Goal: Task Accomplishment & Management: Complete application form

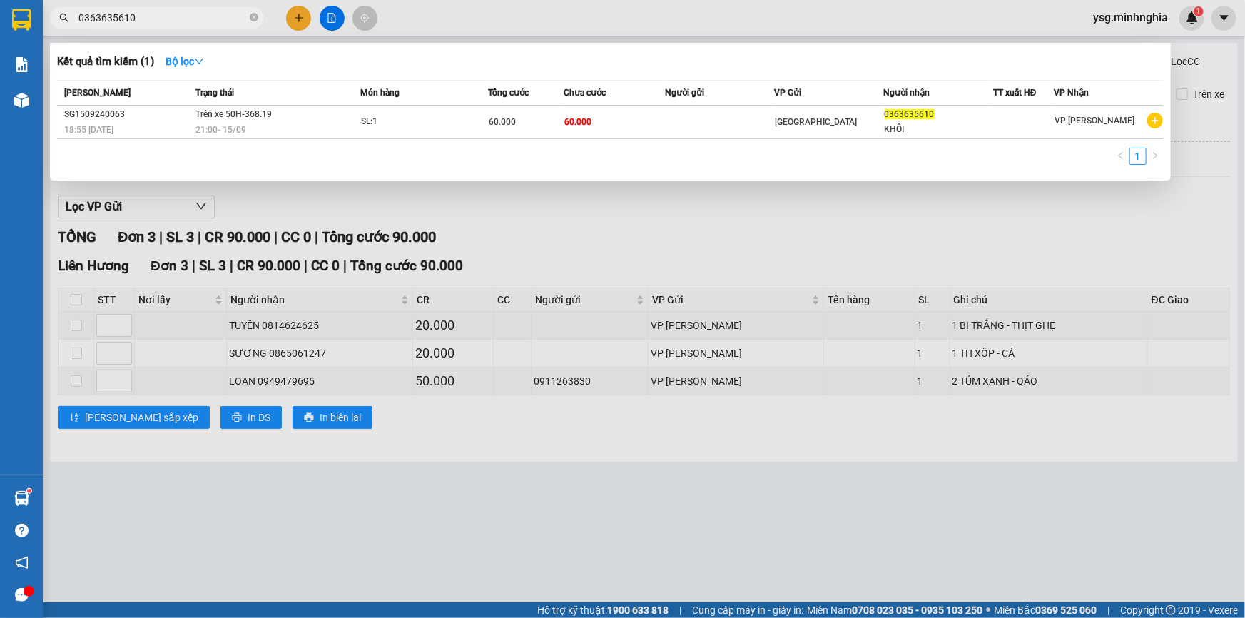
click at [308, 18] on div at bounding box center [622, 309] width 1245 height 618
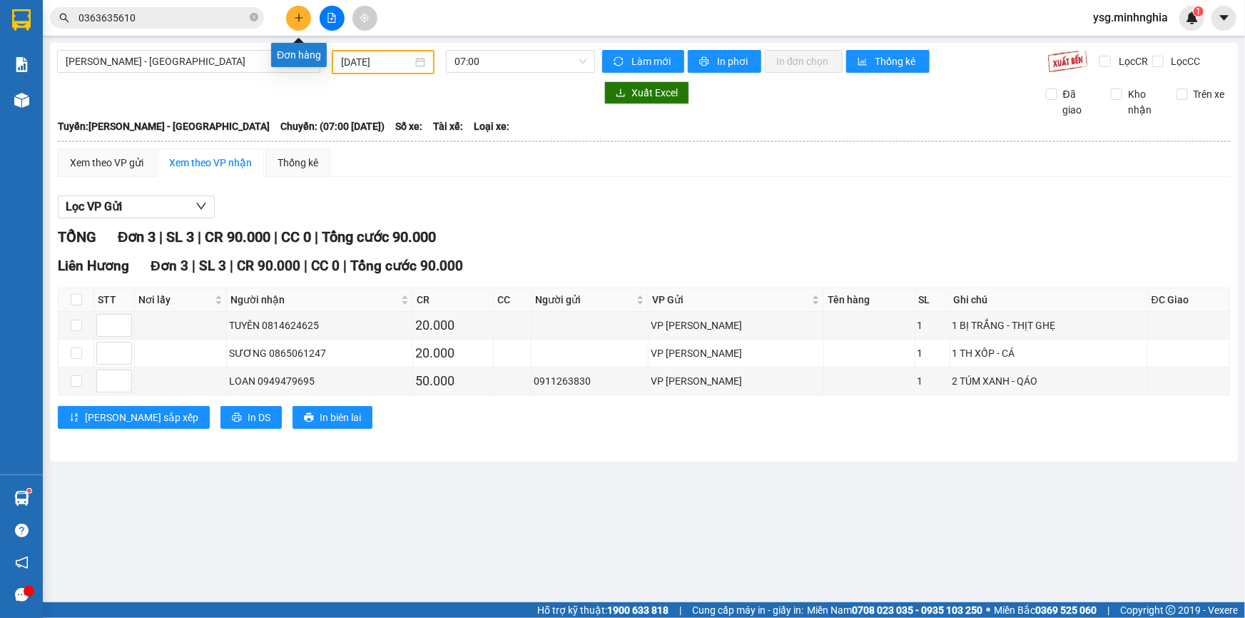
click at [302, 19] on icon "plus" at bounding box center [299, 18] width 10 height 10
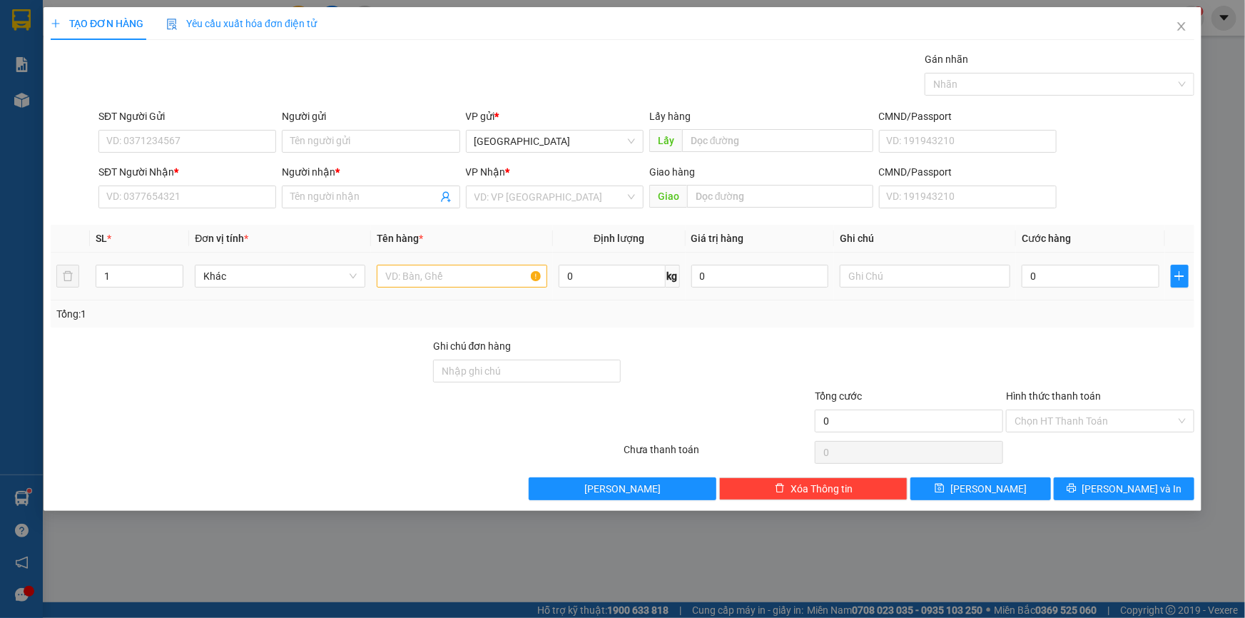
click at [445, 257] on td at bounding box center [462, 277] width 182 height 48
click at [438, 272] on input "text" at bounding box center [462, 276] width 170 height 23
click at [1001, 272] on input "text" at bounding box center [925, 276] width 170 height 23
paste input "Ị"
paste input "IỆ"
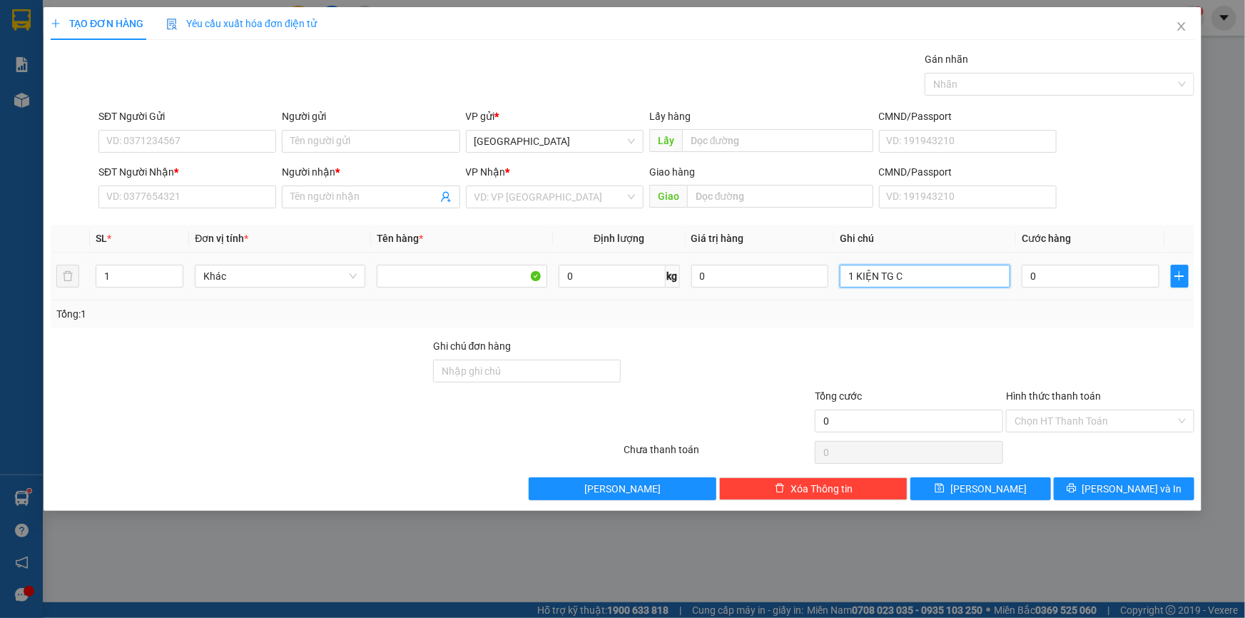
paste input "Ô"
paste input "Ă"
paste input "Ắ"
paste input "Ê"
paste input "ẾT"
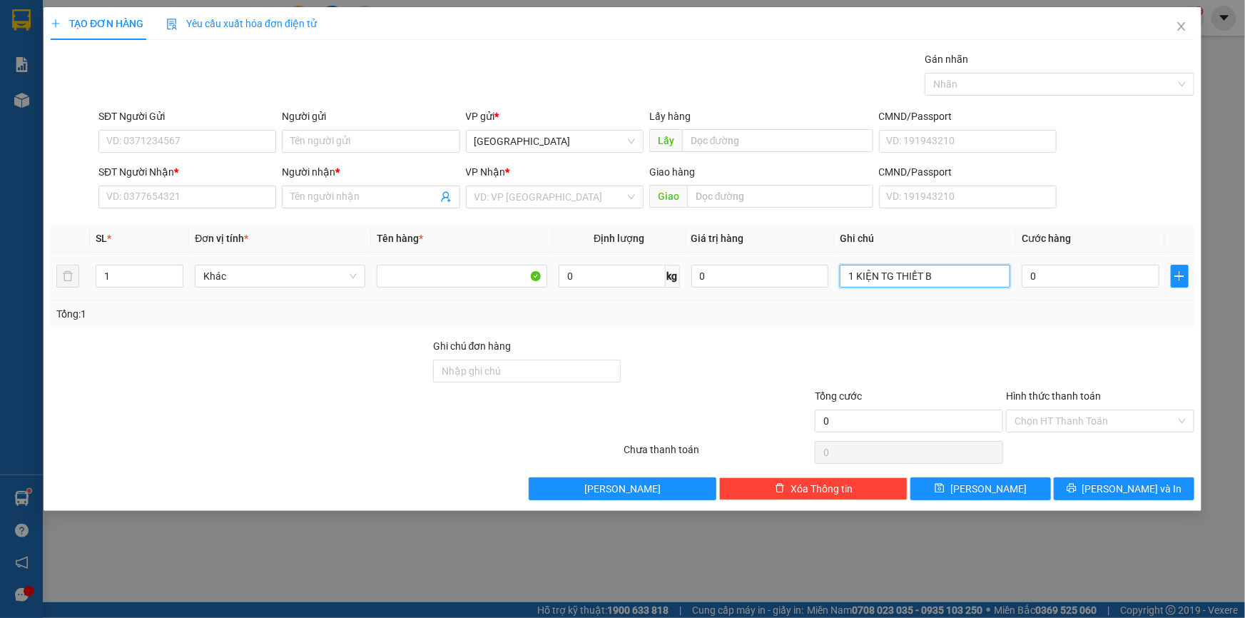
paste input "Ị"
paste input "Đ"
paste input "Ê"
paste input "Ệ"
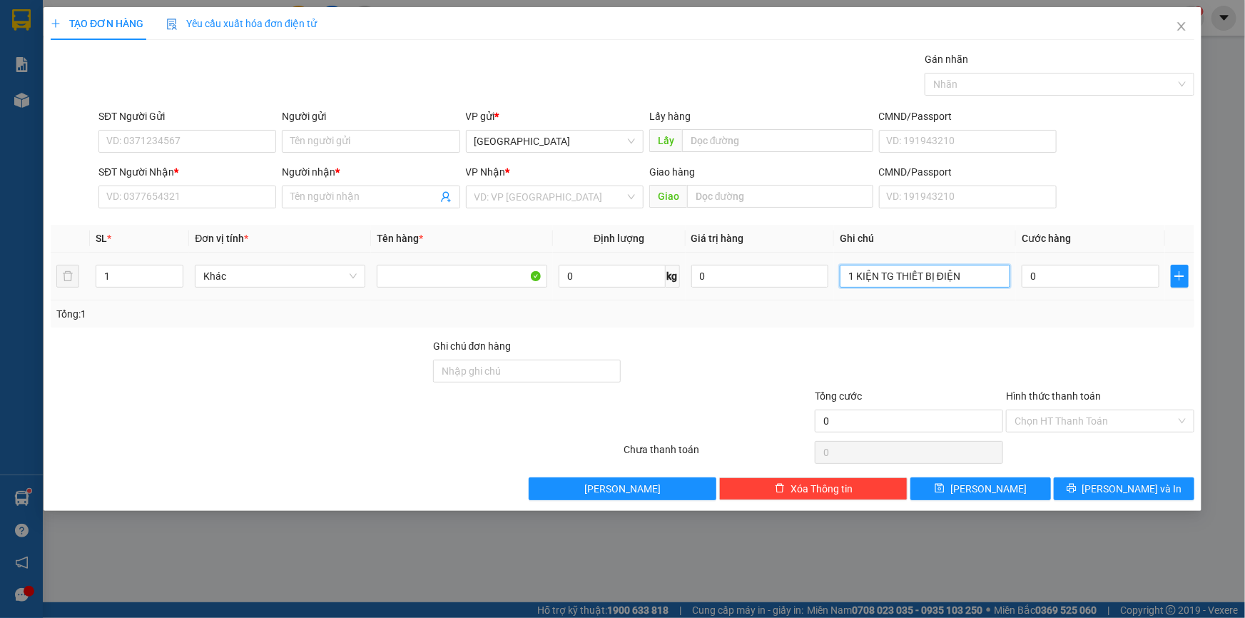
type input "1 KIỆN TG THIẾT BỊ ĐIỆN"
click at [1034, 291] on td "0" at bounding box center [1090, 277] width 149 height 48
click at [1044, 285] on input "0" at bounding box center [1090, 276] width 138 height 23
type input "5"
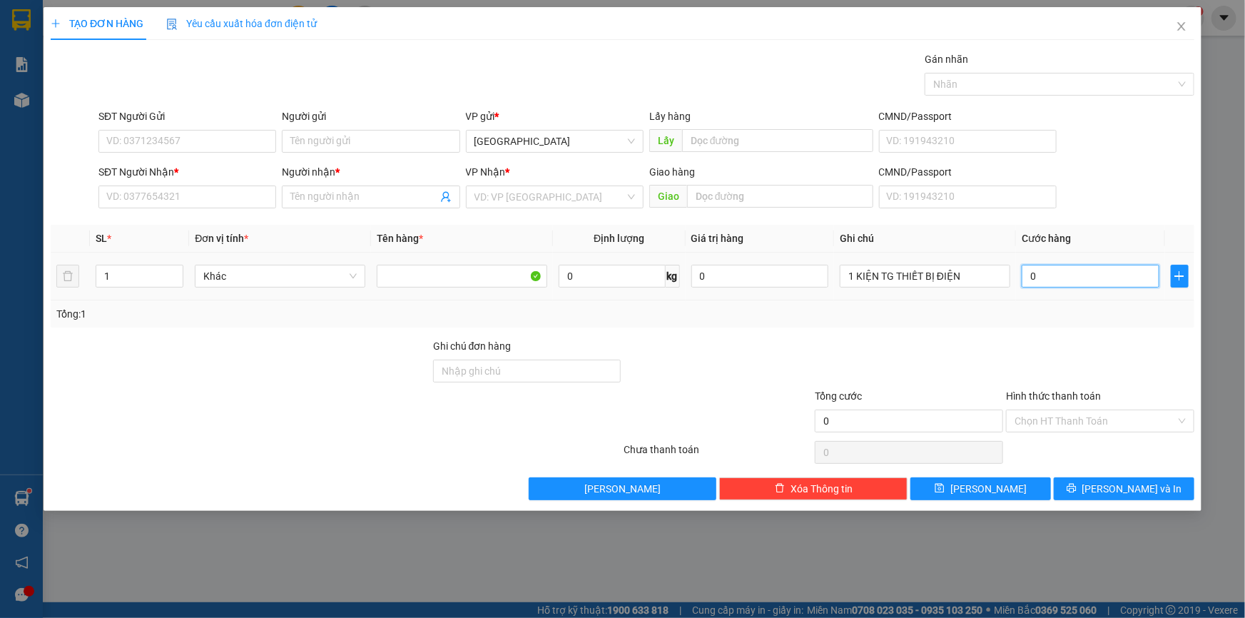
type input "5"
type input "50"
type input "50.000"
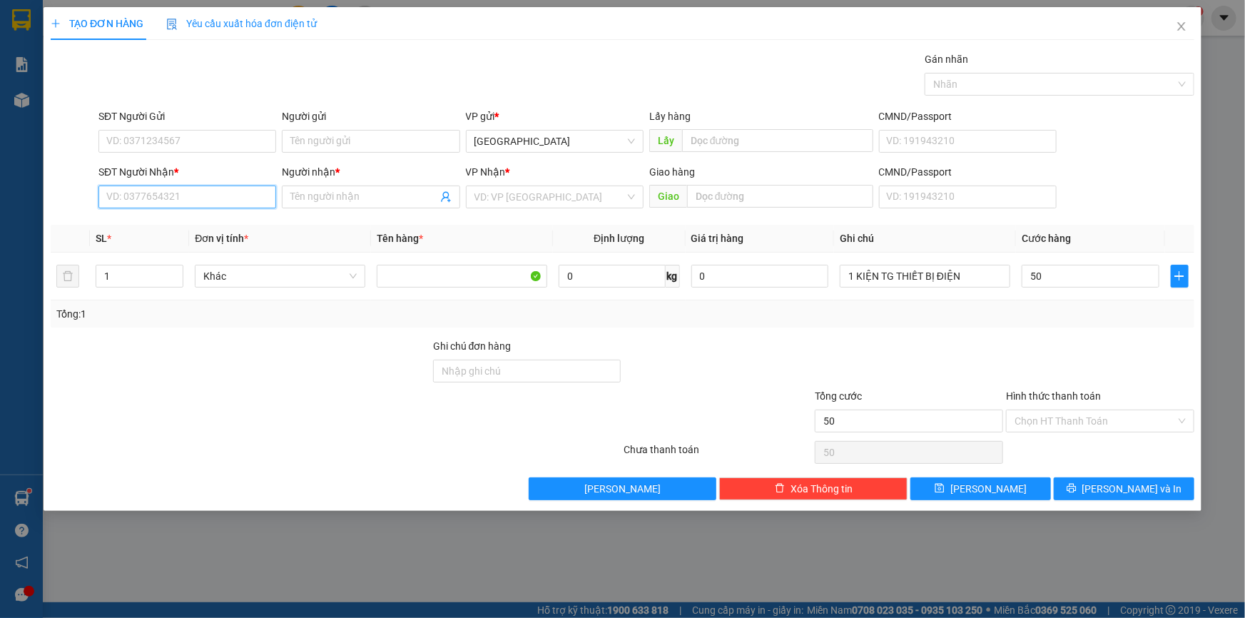
type input "50.000"
click at [222, 193] on input "SĐT Người Nhận *" at bounding box center [187, 196] width 178 height 23
click at [201, 221] on div "0379478794 - [PERSON_NAME]" at bounding box center [187, 226] width 160 height 16
type input "0379478794"
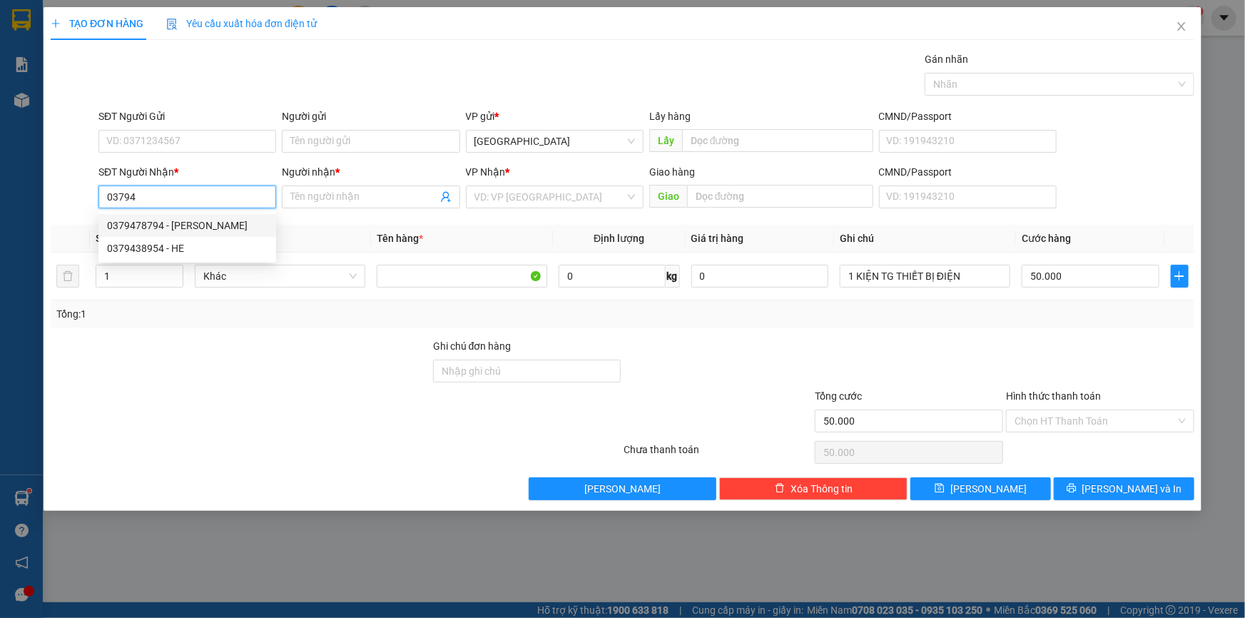
type input "CƯỜNG"
type input "0379478794"
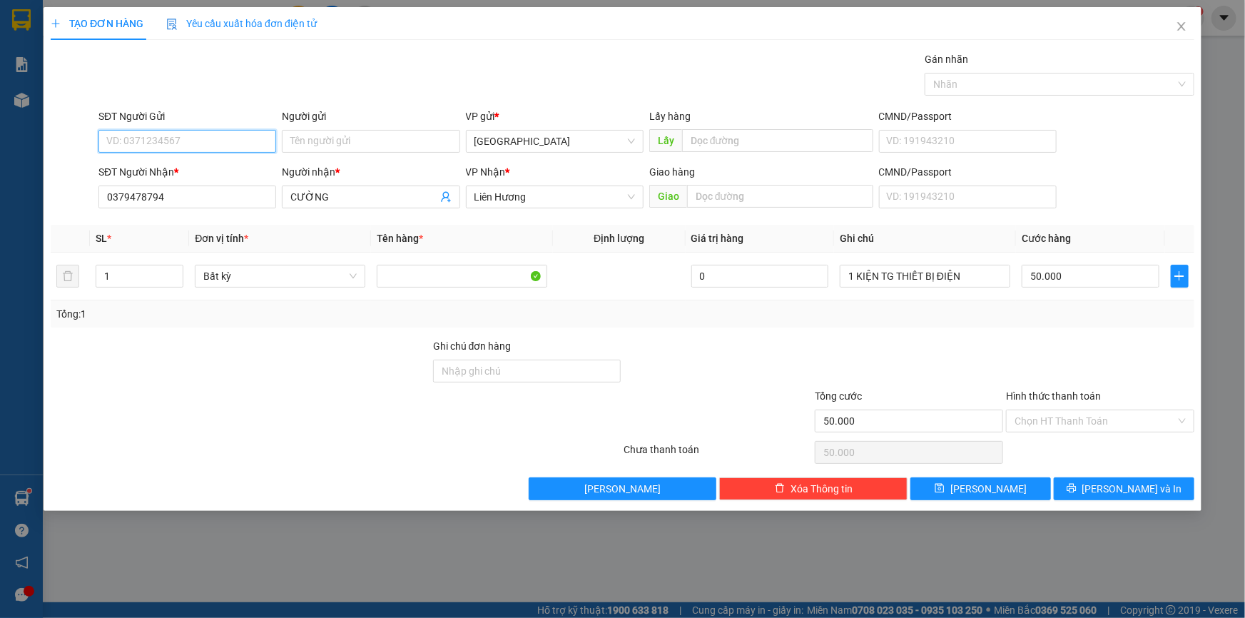
click at [214, 138] on input "SĐT Người Gửi" at bounding box center [187, 141] width 178 height 23
type input "0964411011"
click at [1113, 478] on button "[PERSON_NAME] và In" at bounding box center [1124, 488] width 141 height 23
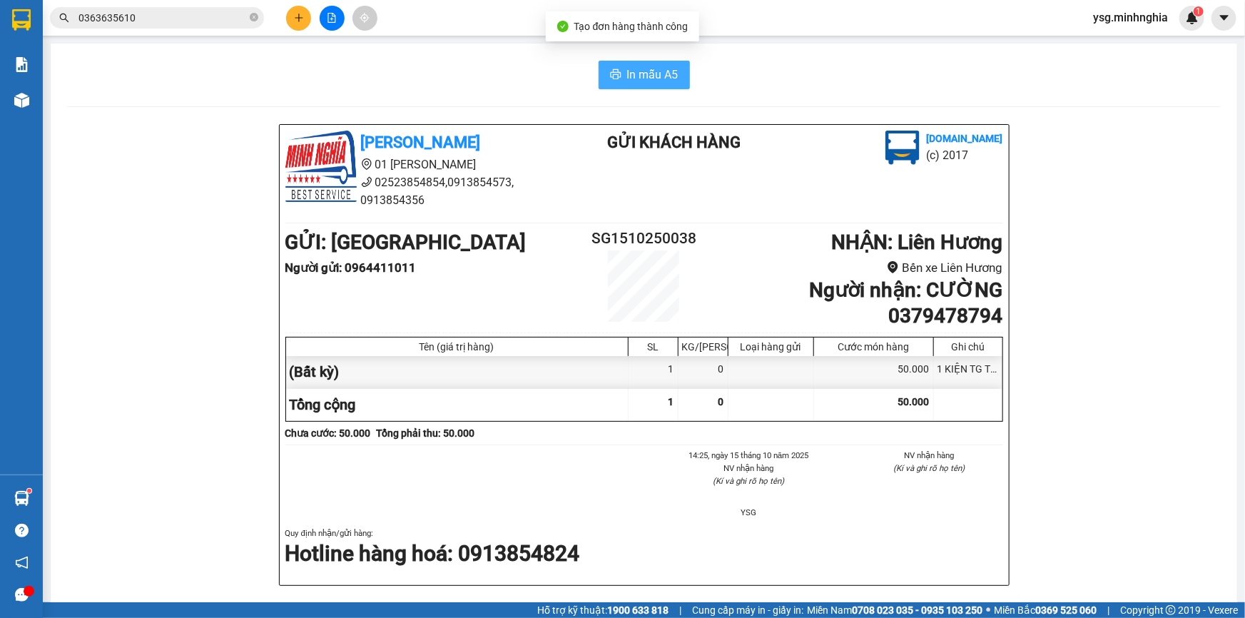
click at [610, 78] on icon "printer" at bounding box center [615, 73] width 11 height 11
click at [300, 25] on button at bounding box center [298, 18] width 25 height 25
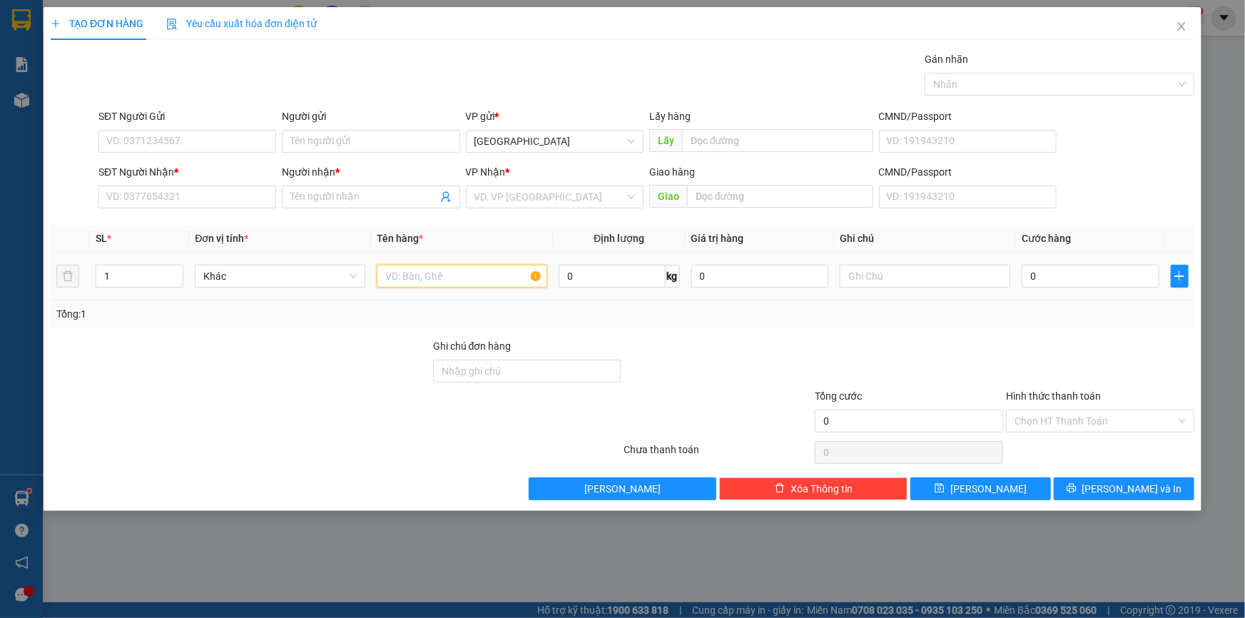
drag, startPoint x: 424, startPoint y: 282, endPoint x: 679, endPoint y: 275, distance: 255.5
click at [423, 282] on input "text" at bounding box center [462, 276] width 170 height 23
click at [224, 190] on input "SĐT Người Nhận *" at bounding box center [187, 196] width 178 height 23
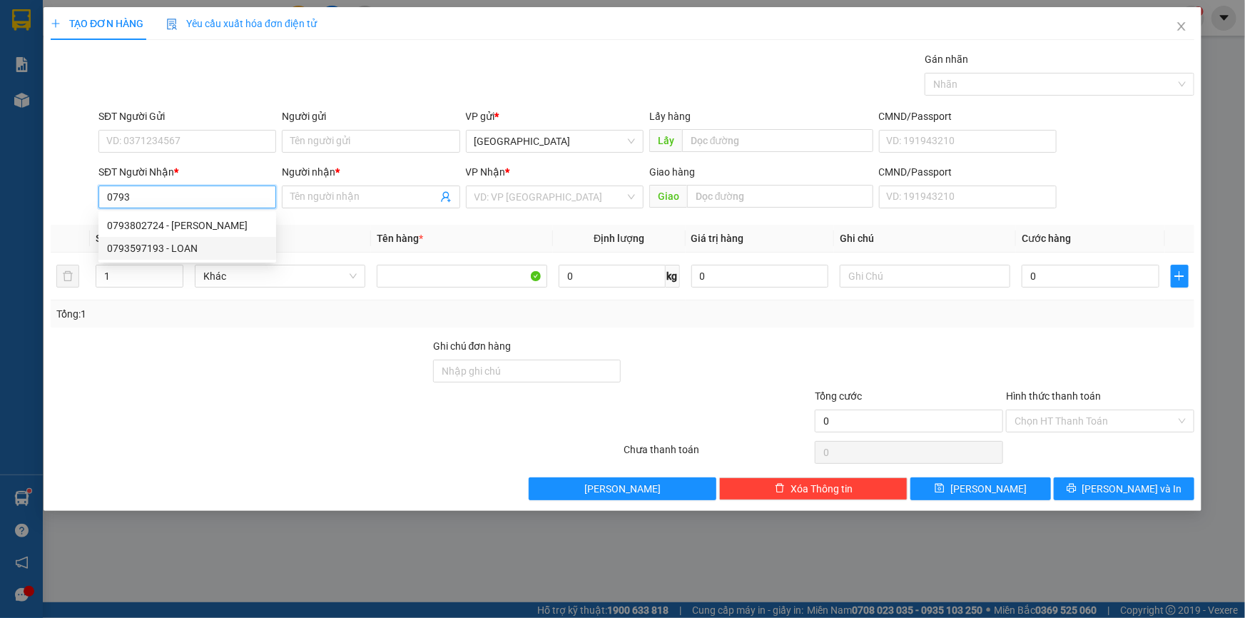
click at [215, 243] on div "0793597193 - LOAN" at bounding box center [187, 248] width 160 height 16
type input "0793597193"
type input "LOAN"
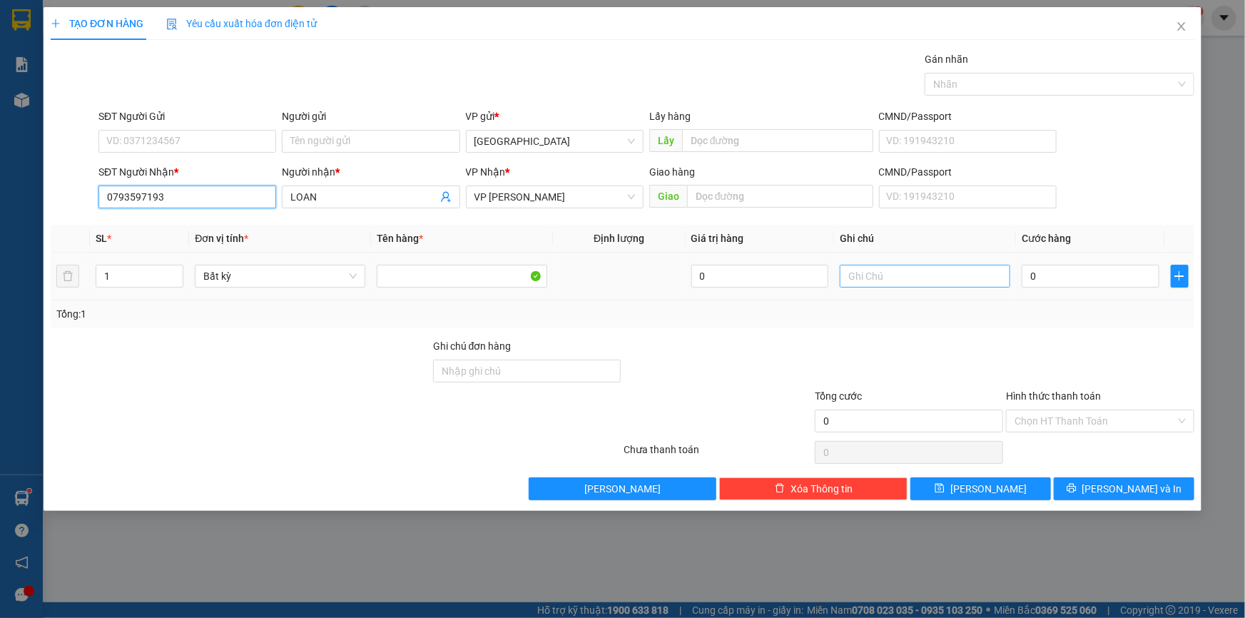
type input "0793597193"
click at [877, 272] on input "text" at bounding box center [925, 276] width 170 height 23
paste input "Ụ"
paste input "Ă"
paste input "ẮNG"
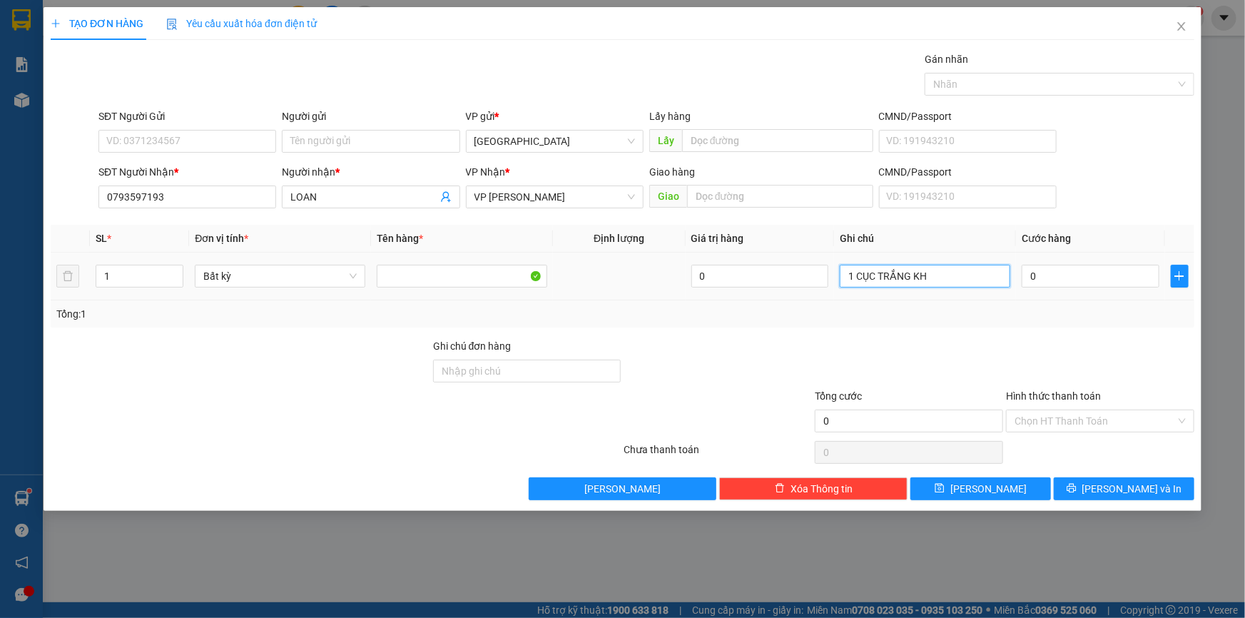
paste input "Ă"
paste input "Ạ"
type input "1 CỤC TRẮNG KHĂN LẠNH"
drag, startPoint x: 218, startPoint y: 143, endPoint x: 226, endPoint y: 141, distance: 8.1
click at [221, 142] on input "SĐT Người Gửi" at bounding box center [187, 141] width 178 height 23
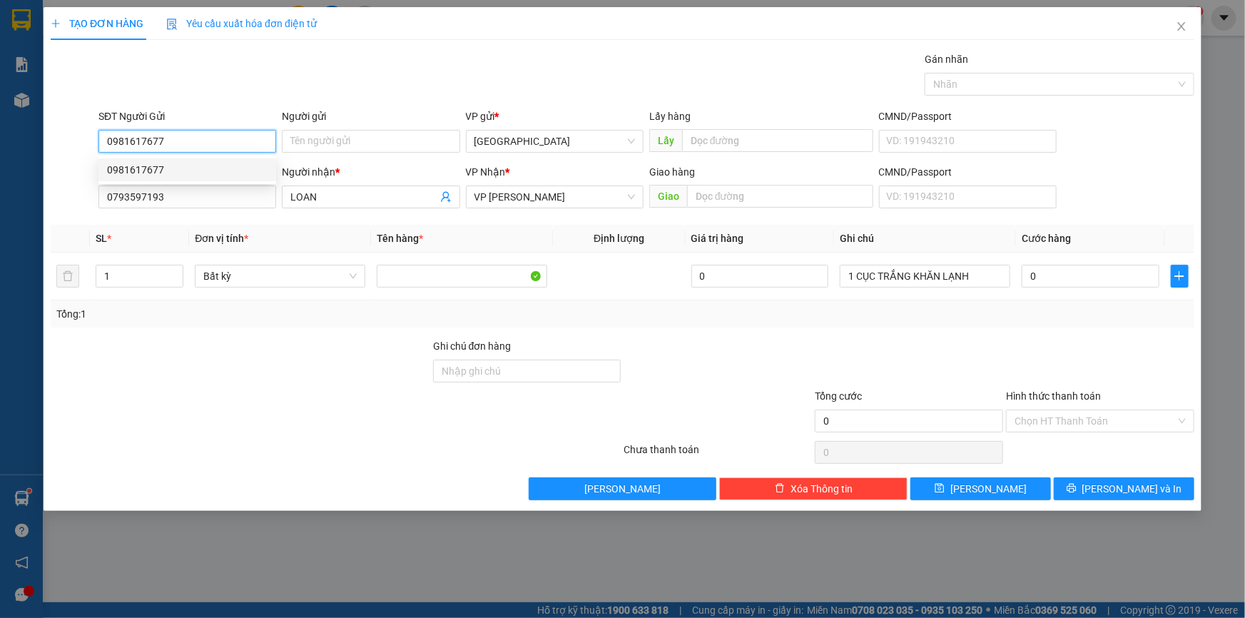
click at [223, 164] on div "0981617677" at bounding box center [187, 170] width 160 height 16
type input "0981617677"
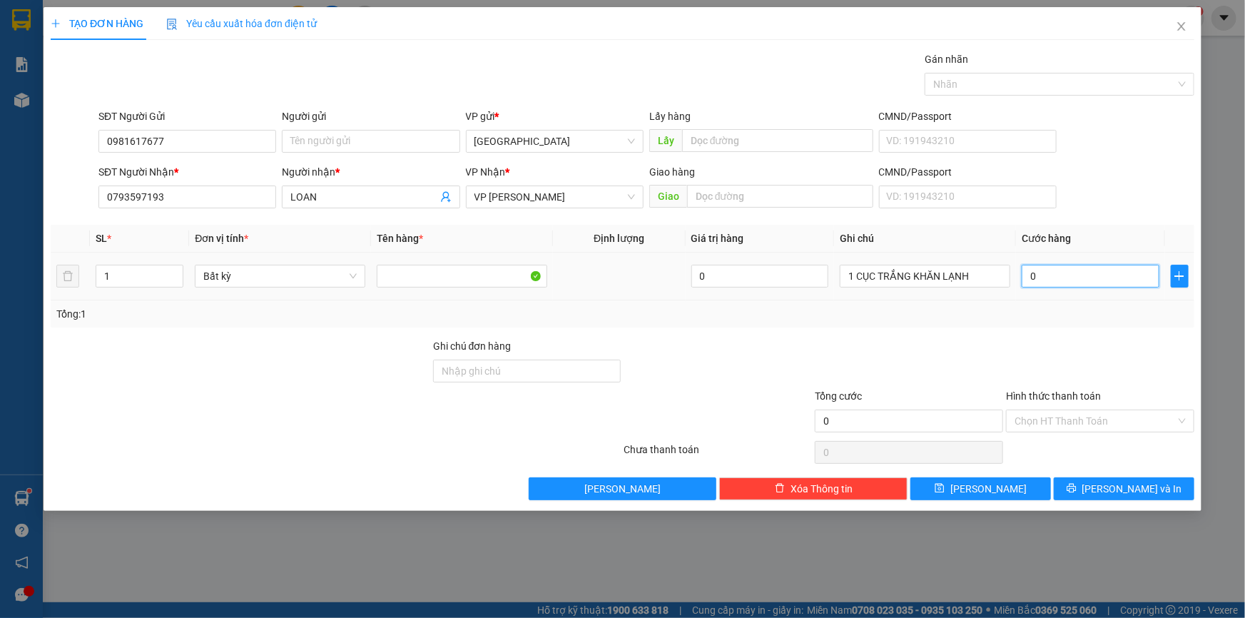
click at [1049, 278] on input "0" at bounding box center [1090, 276] width 138 height 23
type input "6"
type input "60"
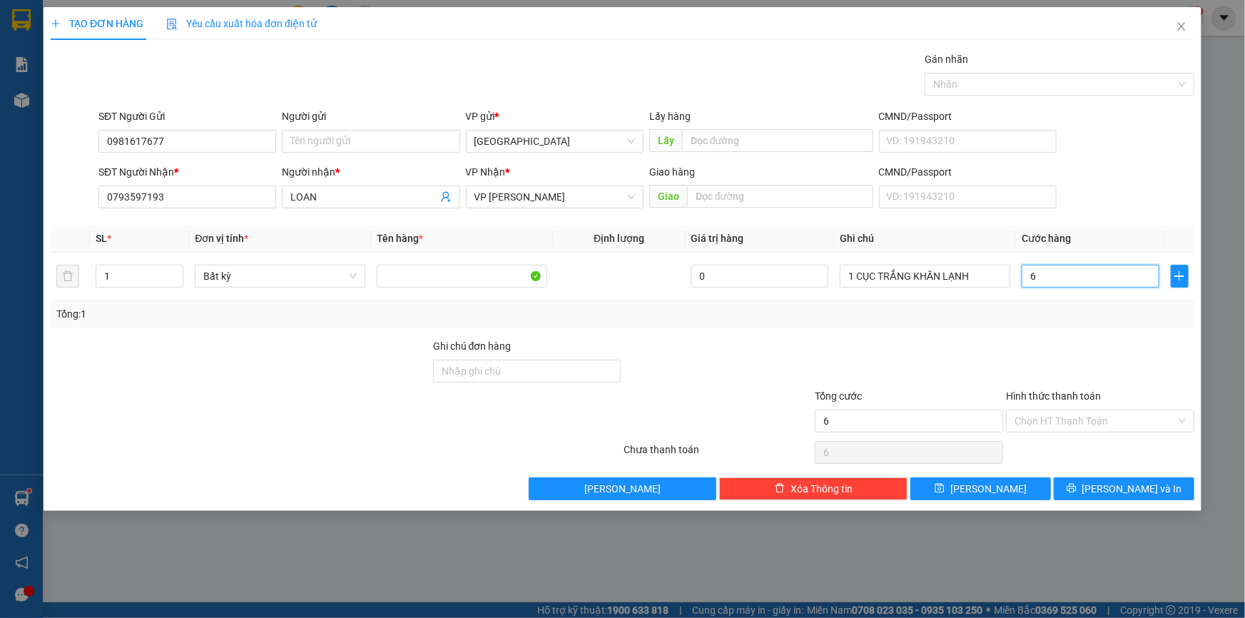
type input "60"
type input "60.000"
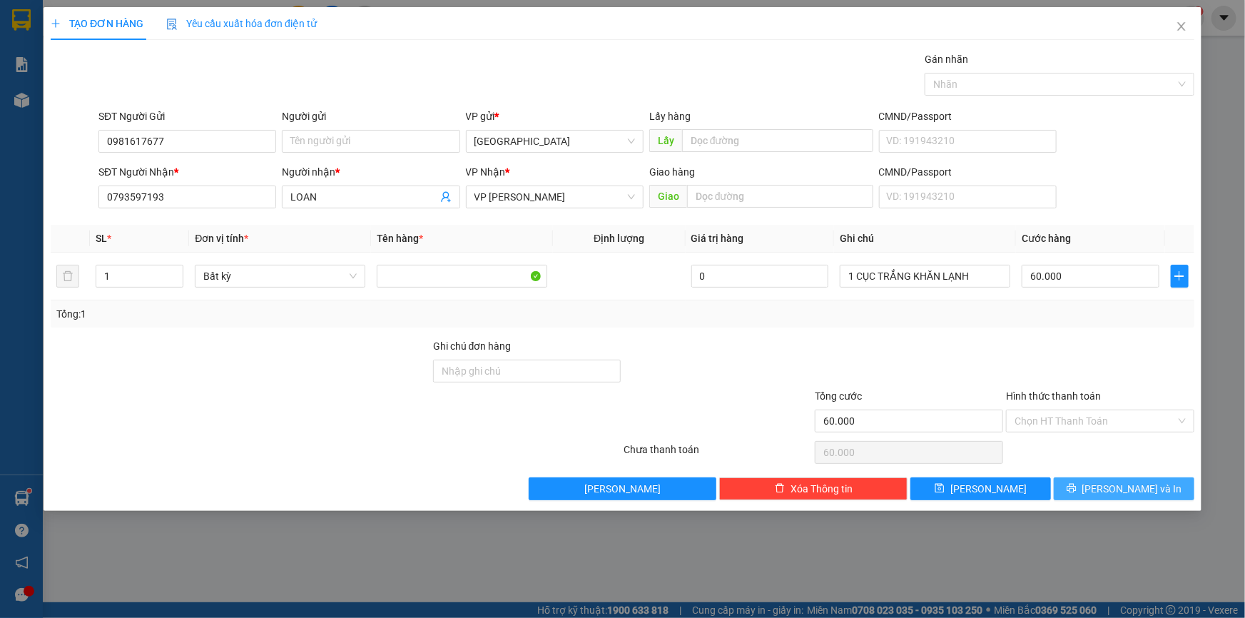
click at [1154, 485] on button "[PERSON_NAME] và In" at bounding box center [1124, 488] width 141 height 23
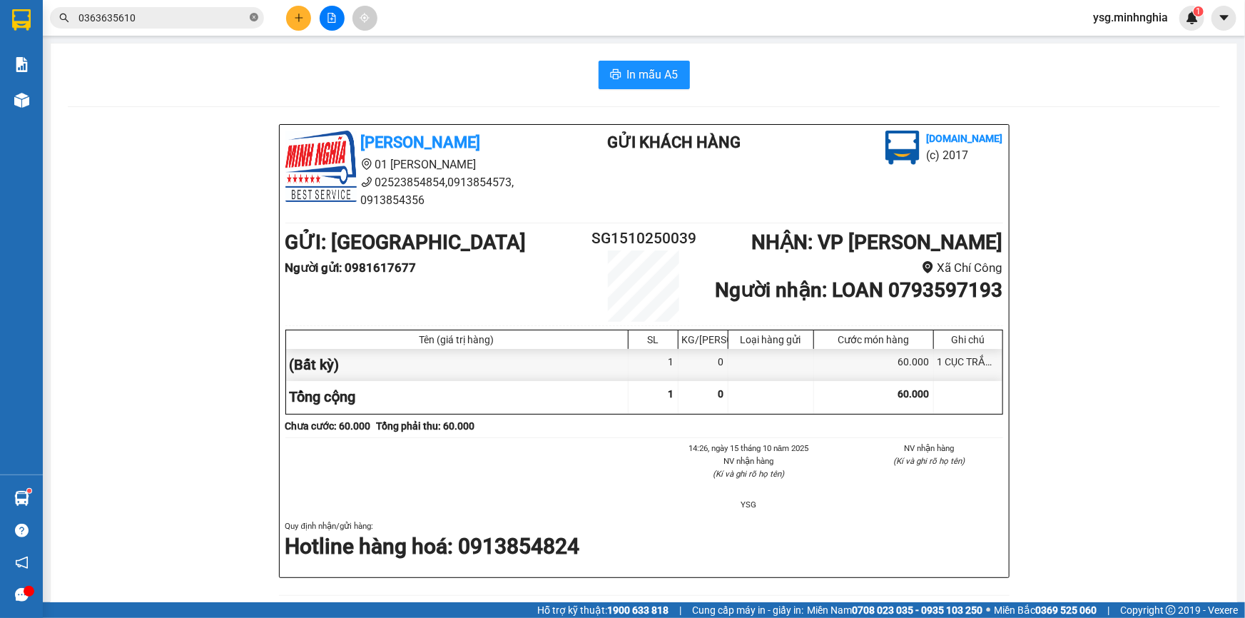
click at [257, 18] on icon "close-circle" at bounding box center [254, 17] width 9 height 9
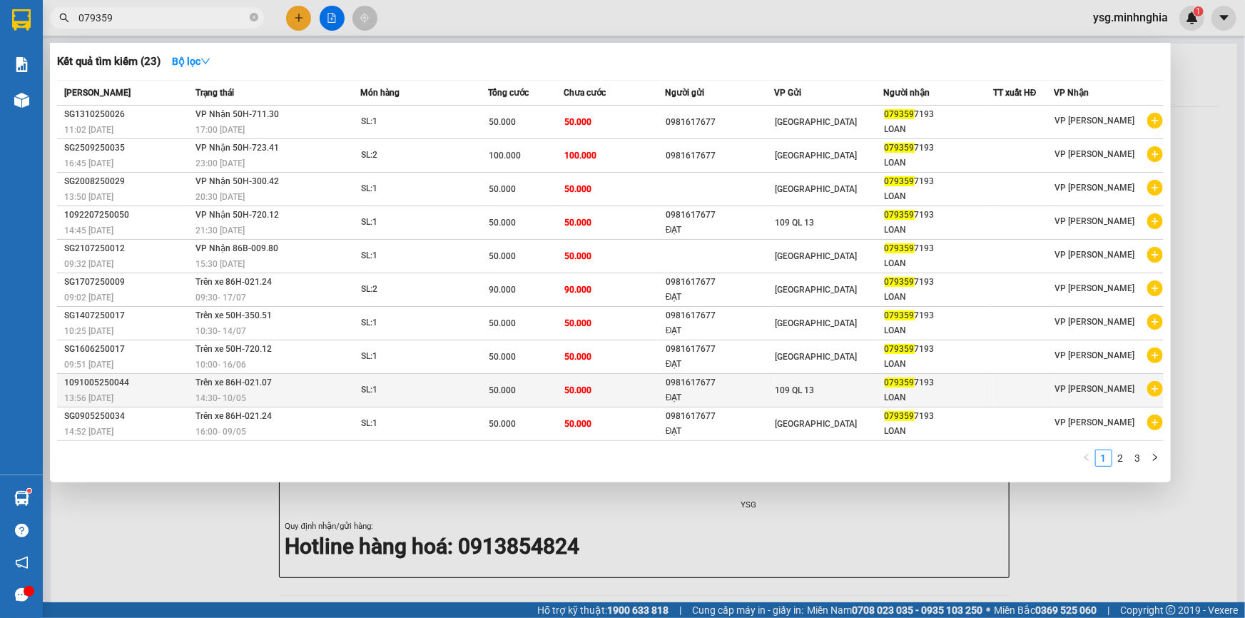
type input "079359"
click at [357, 394] on div "14:30 [DATE]" at bounding box center [277, 398] width 164 height 16
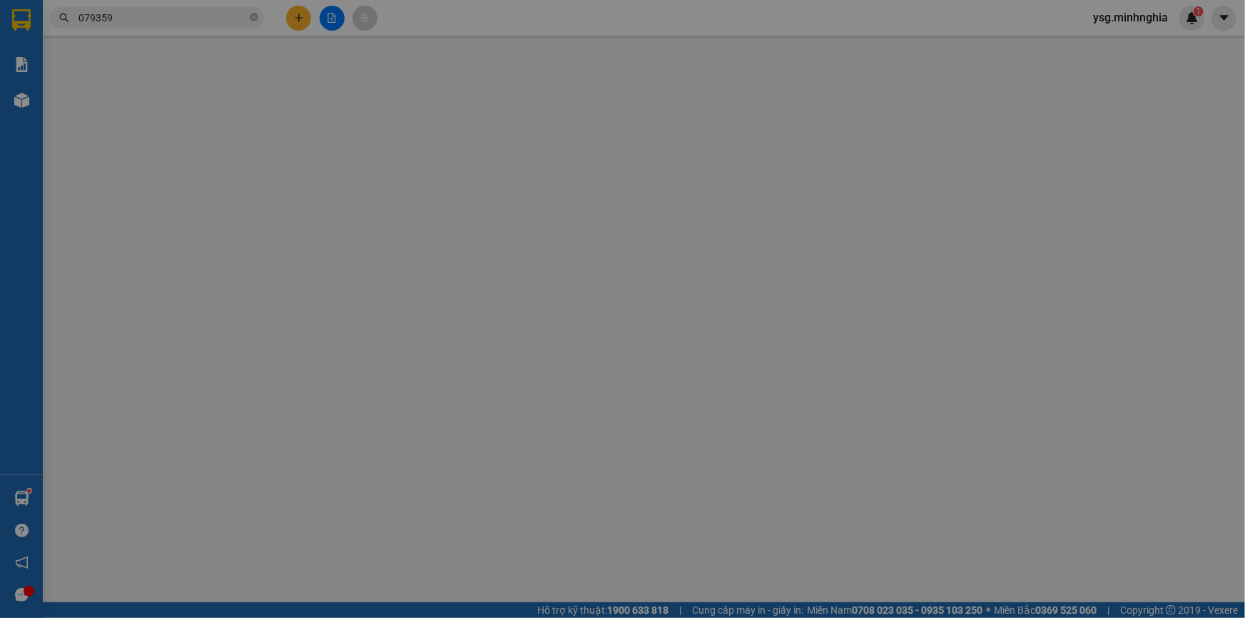
type input "0981617677"
type input "ĐẠT"
type input "0793597193"
type input "LOAN"
type input "50.000"
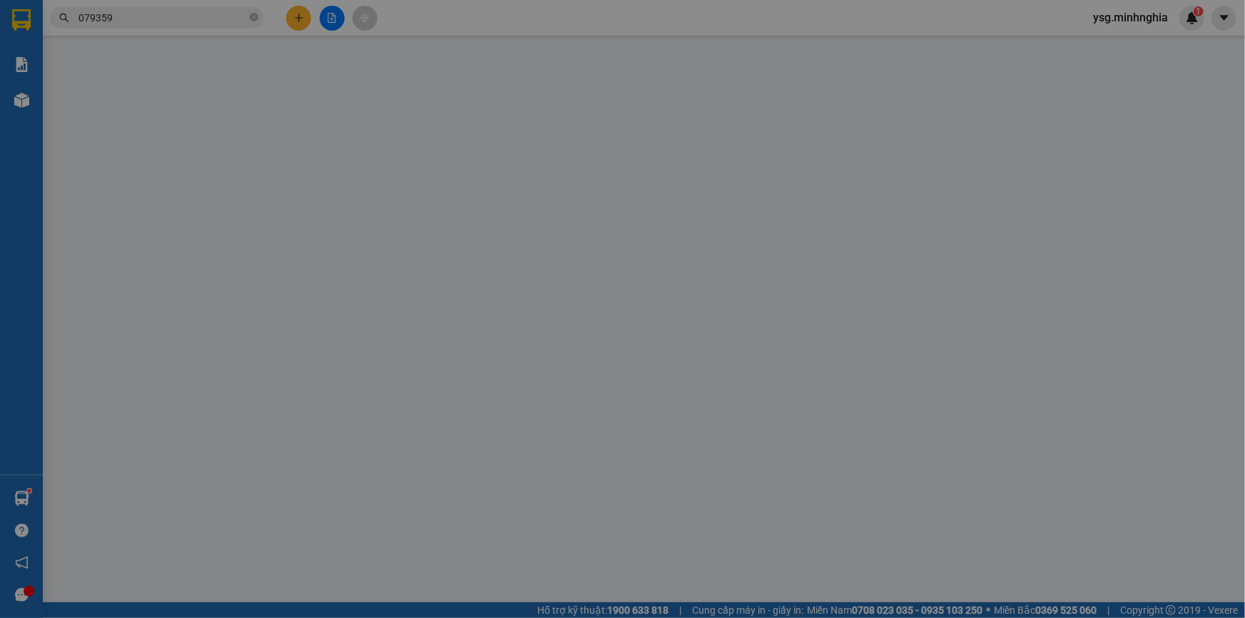
type input "50.000"
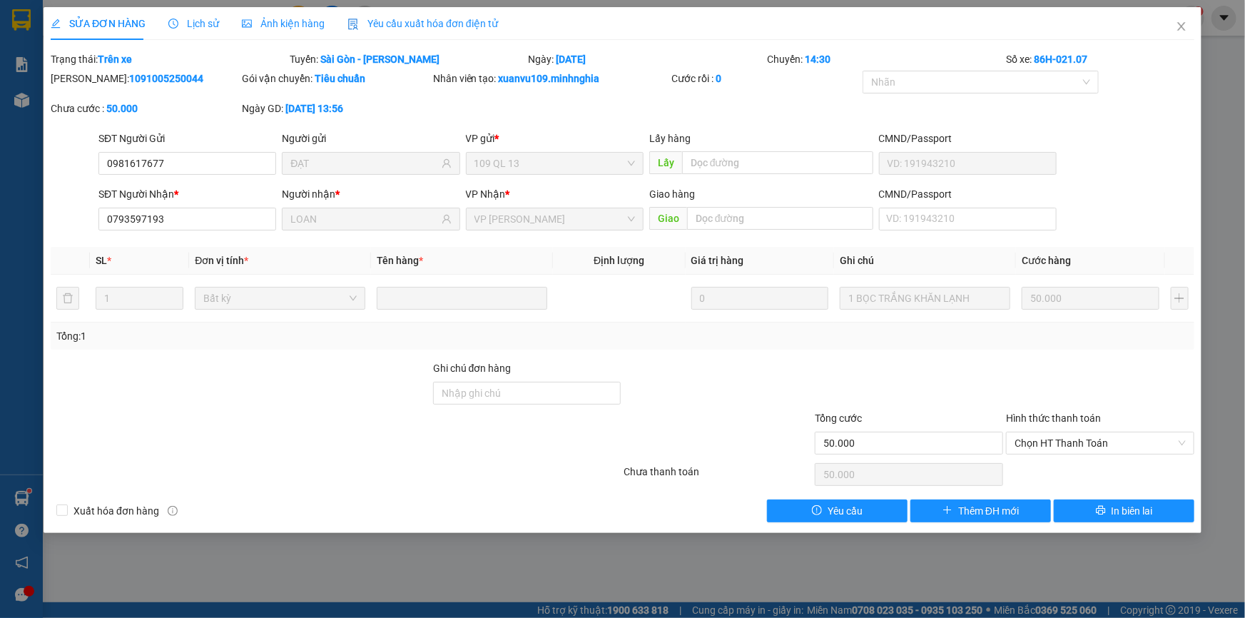
click at [820, 563] on div "SỬA ĐƠN HÀNG Lịch sử Ảnh kiện hàng Yêu cầu xuất hóa đơn điện tử Total Paid Fee …" at bounding box center [622, 309] width 1245 height 618
click at [1181, 25] on icon "close" at bounding box center [1181, 26] width 11 height 11
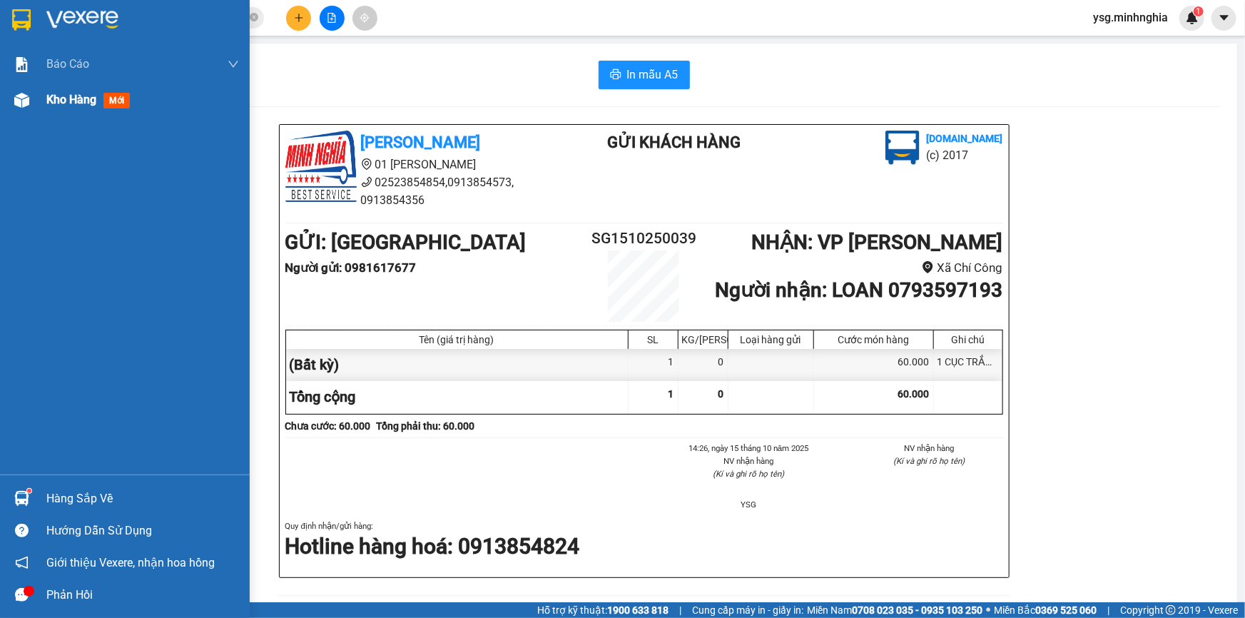
click at [71, 102] on span "Kho hàng" at bounding box center [71, 100] width 50 height 14
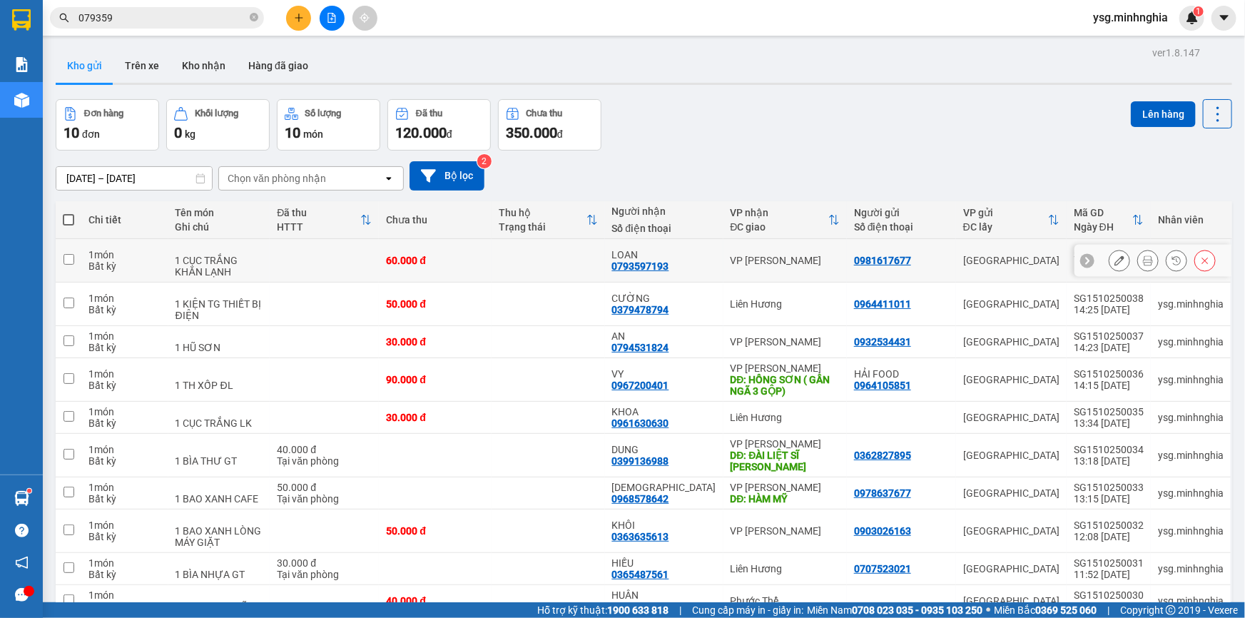
click at [1114, 262] on icon at bounding box center [1119, 260] width 10 height 10
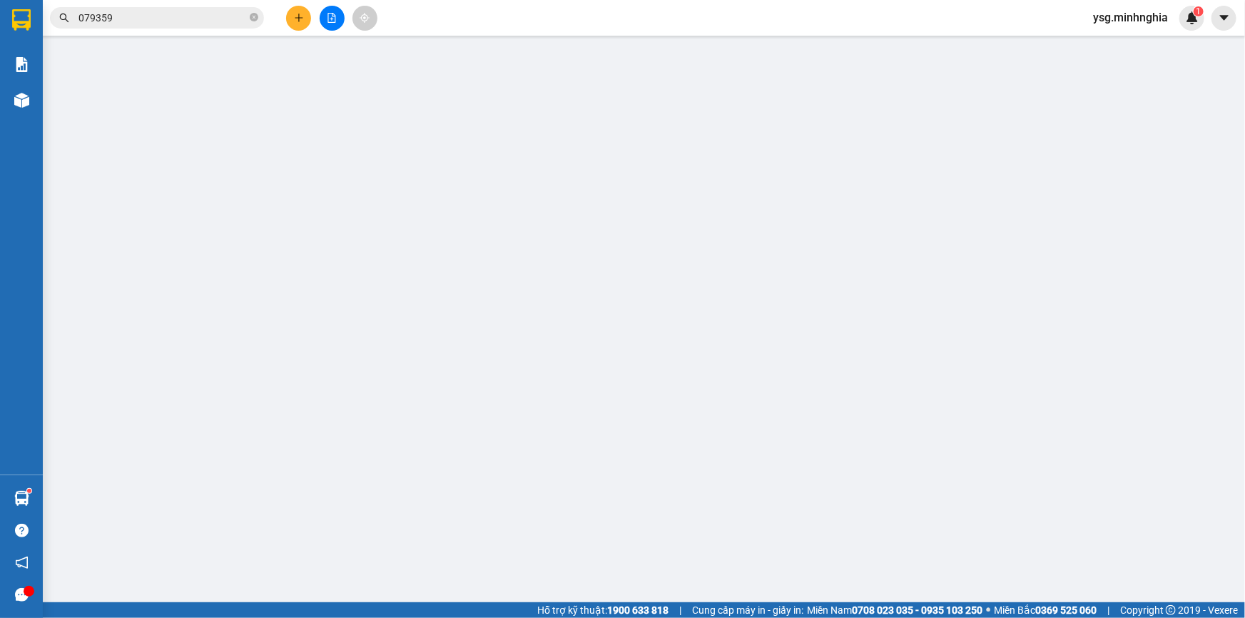
type input "0981617677"
type input "0793597193"
type input "60.000"
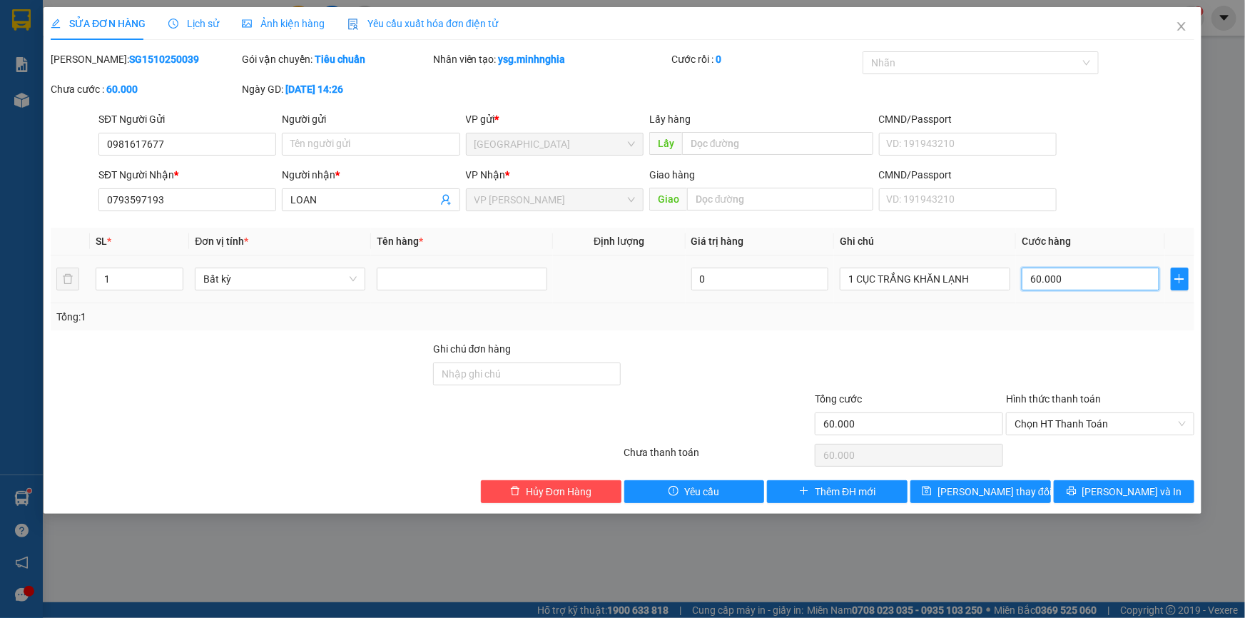
click at [1045, 279] on input "60.000" at bounding box center [1090, 278] width 138 height 23
type input "5"
type input "50"
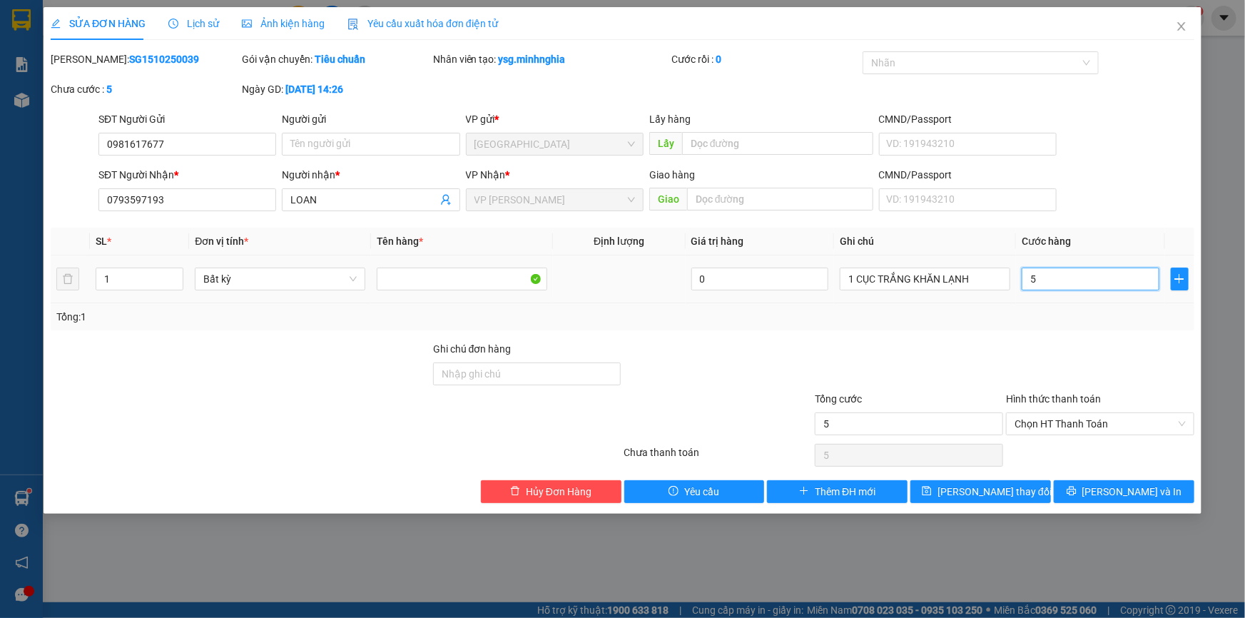
type input "50"
type input "50.000"
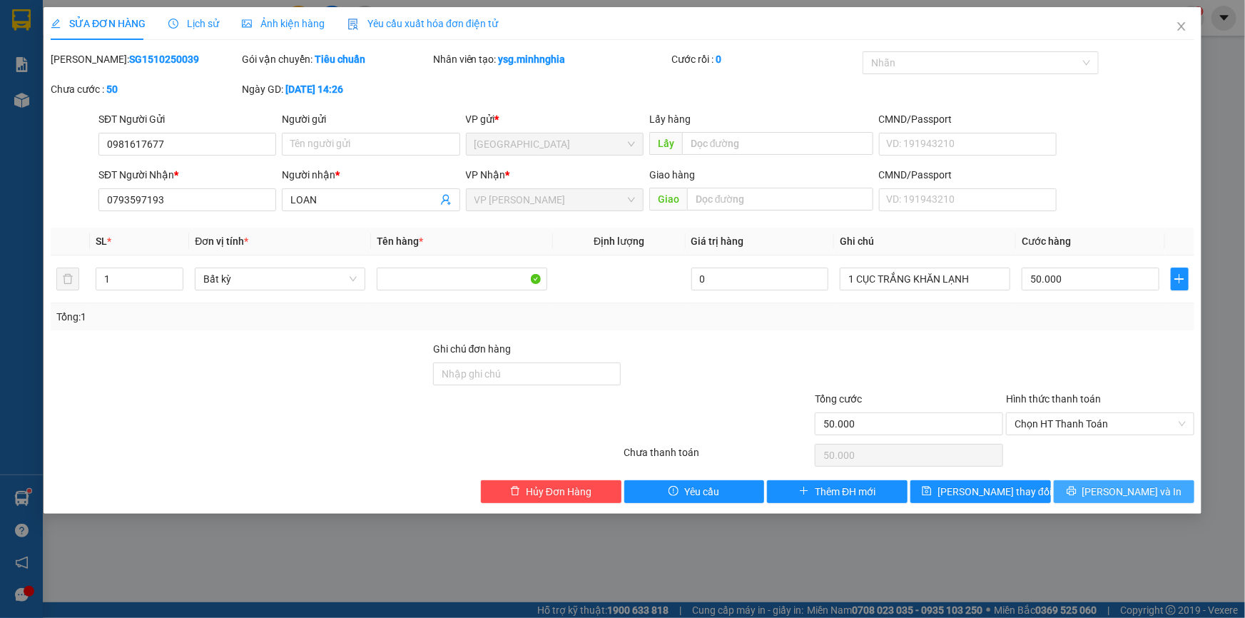
click at [1160, 483] on button "[PERSON_NAME] và In" at bounding box center [1124, 491] width 141 height 23
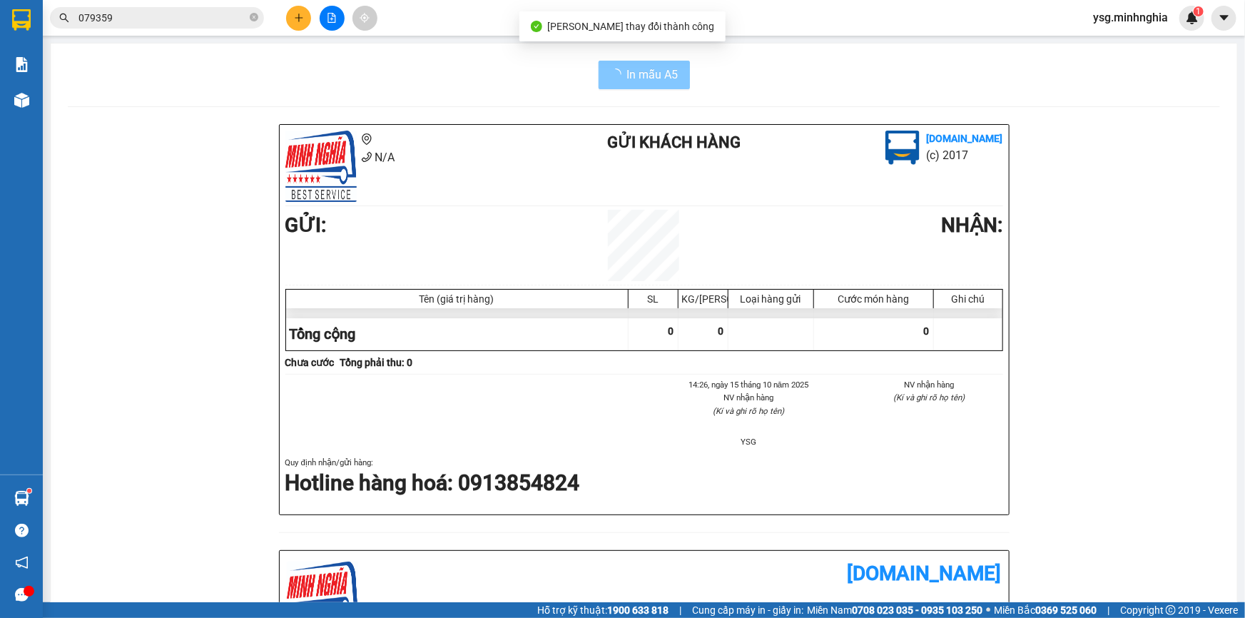
click at [613, 82] on button "In mẫu A5" at bounding box center [643, 75] width 91 height 29
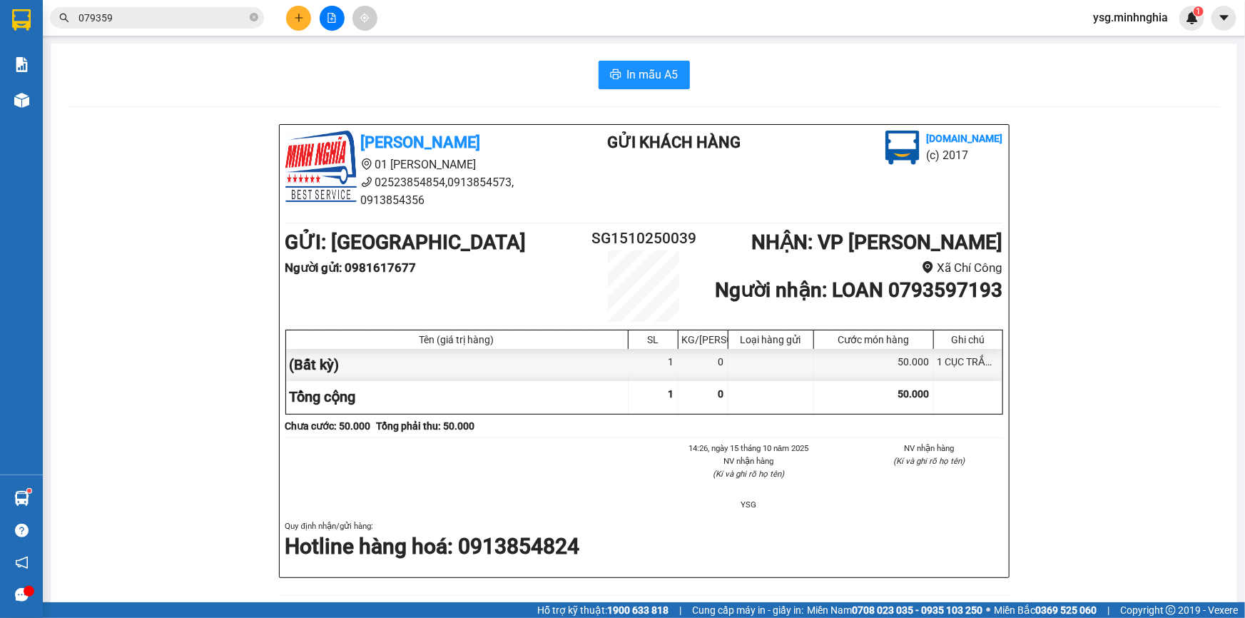
click at [143, 14] on input "079359" at bounding box center [162, 18] width 168 height 16
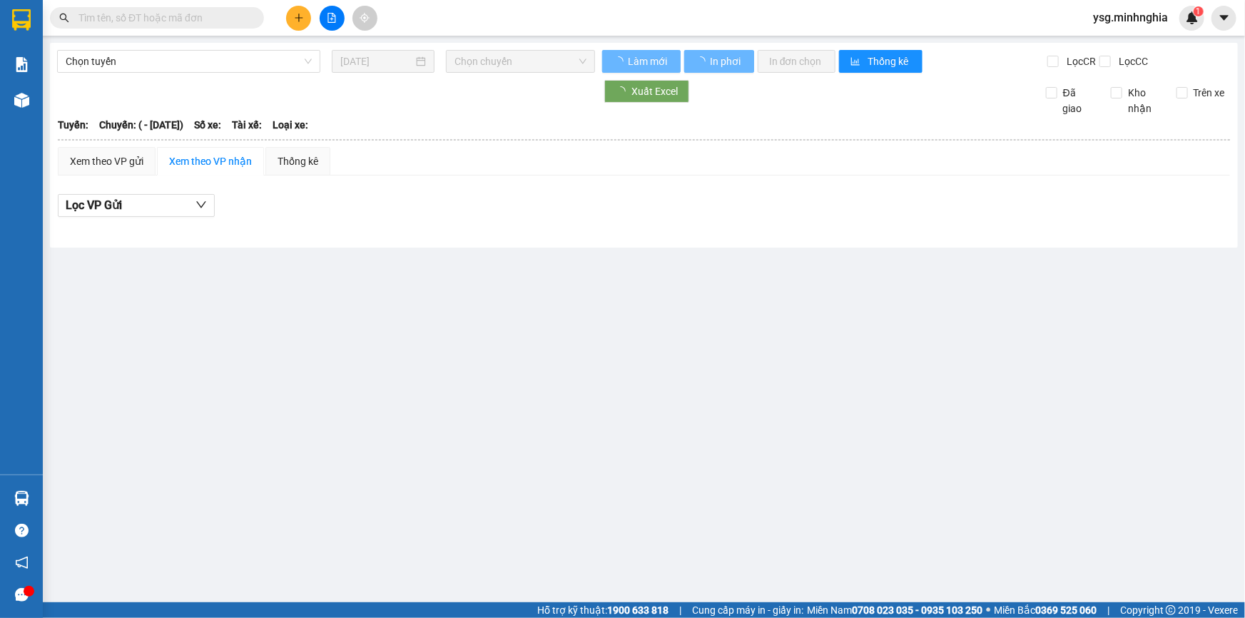
type input "[DATE]"
